Goal: Task Accomplishment & Management: Use online tool/utility

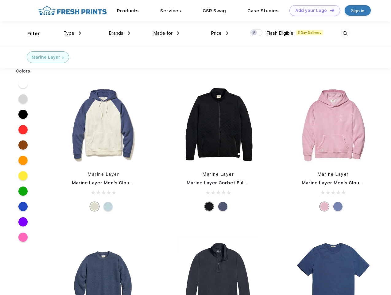
click at [313, 10] on link "Add your Logo Design Tool" at bounding box center [315, 10] width 51 height 11
click at [0, 0] on div "Design Tool" at bounding box center [0, 0] width 0 height 0
click at [329, 10] on link "Add your Logo Design Tool" at bounding box center [315, 10] width 51 height 11
click at [29, 33] on div "Filter" at bounding box center [33, 33] width 13 height 7
click at [72, 33] on span "Type" at bounding box center [69, 33] width 11 height 6
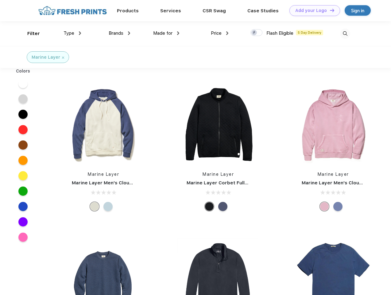
click at [119, 33] on span "Brands" at bounding box center [116, 33] width 15 height 6
click at [166, 33] on span "Made for" at bounding box center [162, 33] width 19 height 6
click at [220, 33] on span "Price" at bounding box center [216, 33] width 11 height 6
click at [257, 33] on div at bounding box center [257, 32] width 12 height 7
click at [255, 33] on input "checkbox" at bounding box center [253, 31] width 4 height 4
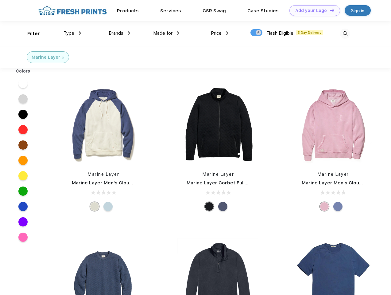
click at [345, 33] on img at bounding box center [345, 34] width 10 height 10
